Goal: Task Accomplishment & Management: Manage account settings

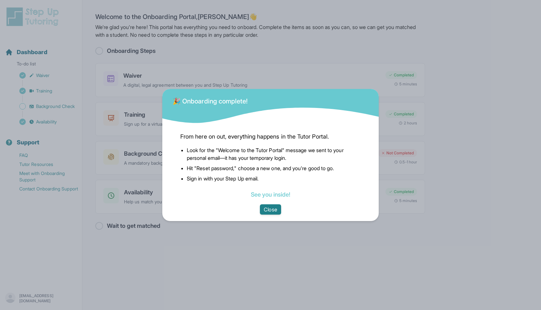
click at [269, 212] on button "Close" at bounding box center [270, 209] width 21 height 10
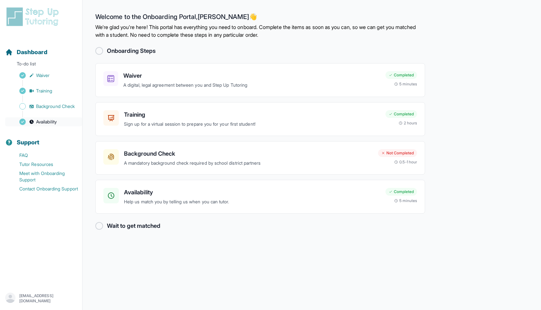
click at [40, 121] on span "Availability" at bounding box center [46, 122] width 21 height 6
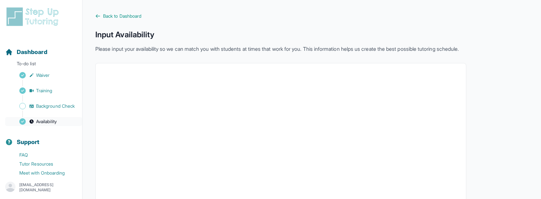
click at [55, 123] on span "Availability" at bounding box center [46, 122] width 21 height 6
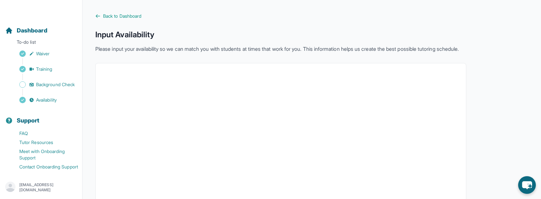
click at [47, 182] on div "raheelanjum864@gmail.com" at bounding box center [41, 188] width 72 height 12
click at [52, 174] on link "Sign Out" at bounding box center [41, 173] width 70 height 12
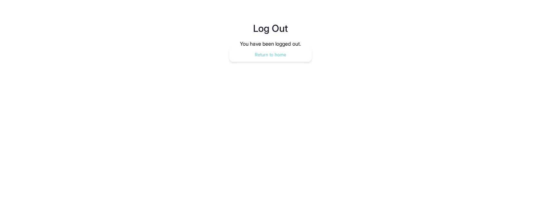
click at [270, 54] on button "Return to home" at bounding box center [270, 55] width 82 height 14
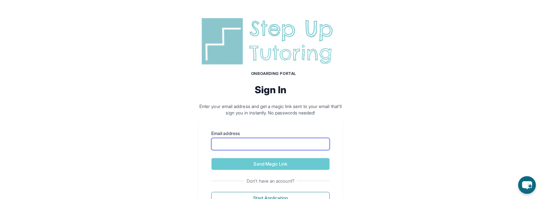
click at [234, 145] on input "Email address" at bounding box center [270, 144] width 119 height 12
type input "**********"
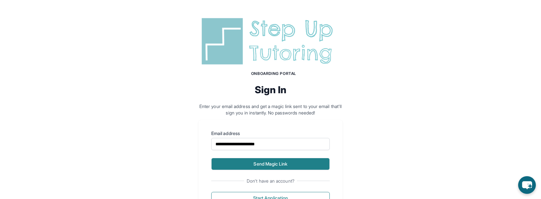
click at [254, 166] on button "Send Magic Link" at bounding box center [270, 164] width 119 height 12
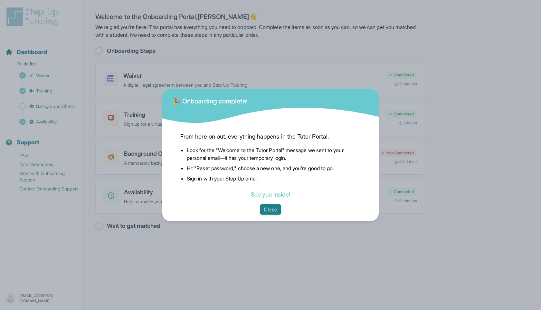
click at [265, 206] on button "Close" at bounding box center [270, 209] width 21 height 10
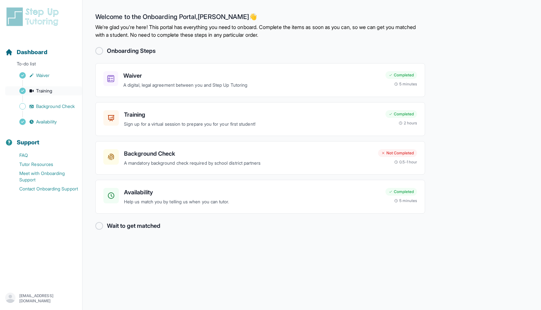
click at [52, 93] on span "Training" at bounding box center [44, 91] width 16 height 6
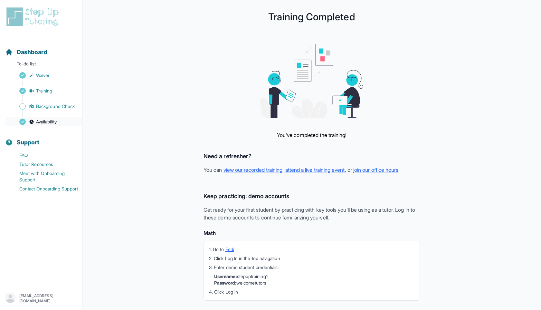
click at [46, 120] on span "Availability" at bounding box center [46, 122] width 21 height 6
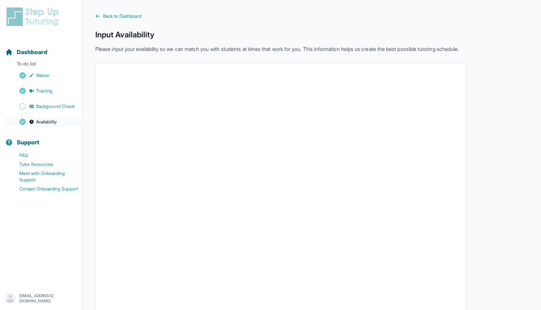
click at [46, 120] on span "Availability" at bounding box center [46, 122] width 21 height 6
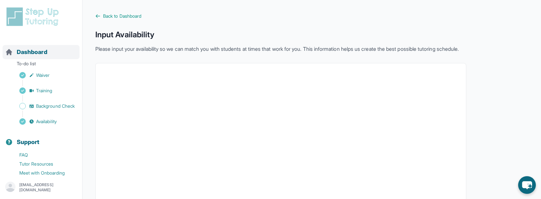
click at [44, 52] on span "Dashboard" at bounding box center [32, 52] width 31 height 9
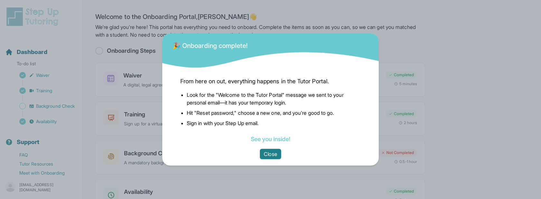
click at [279, 150] on button "Close" at bounding box center [270, 154] width 21 height 10
click at [265, 154] on button "Close" at bounding box center [270, 154] width 21 height 10
click at [280, 153] on button "Close" at bounding box center [270, 154] width 21 height 10
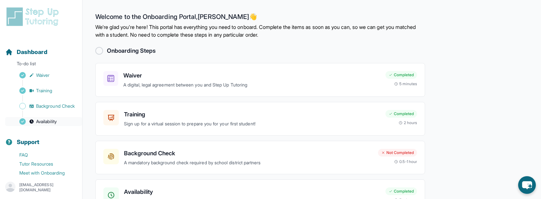
click at [67, 117] on link "Availability" at bounding box center [43, 121] width 77 height 9
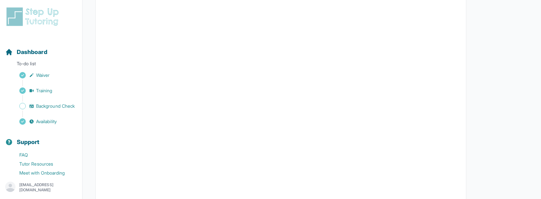
scroll to position [125, 0]
